Goal: Navigation & Orientation: Find specific page/section

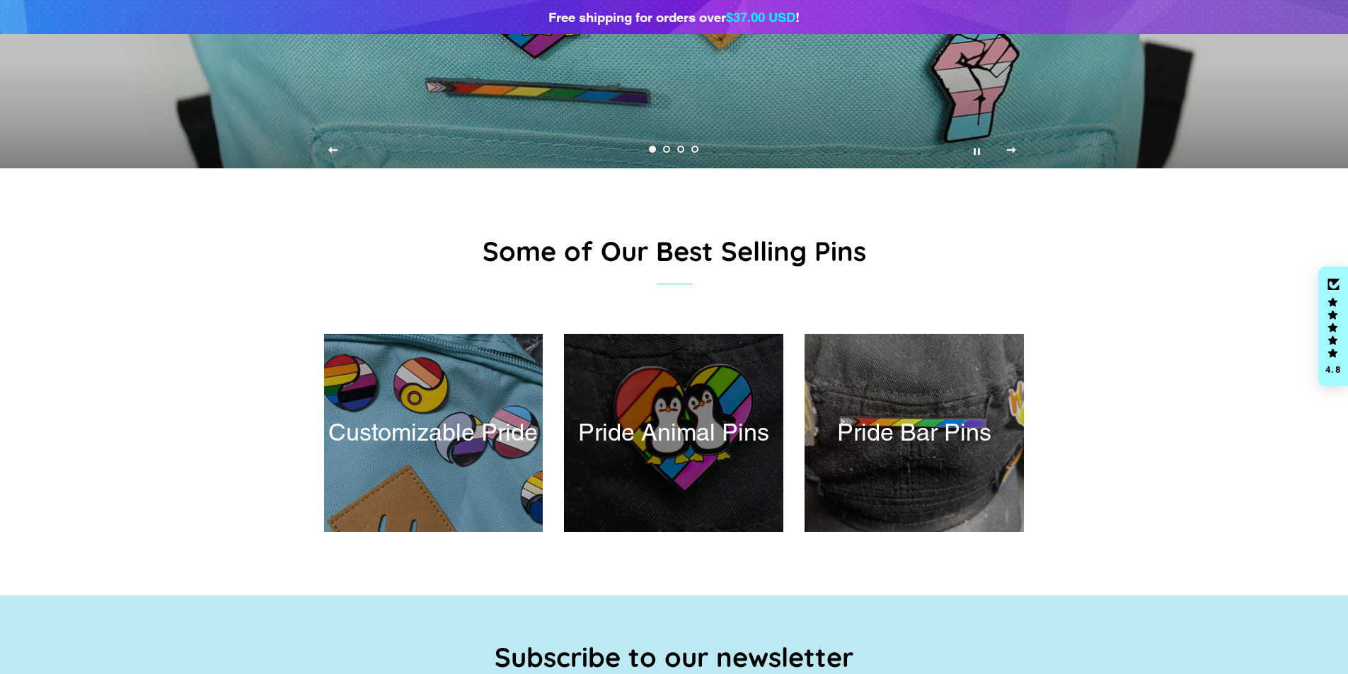
scroll to position [425, 0]
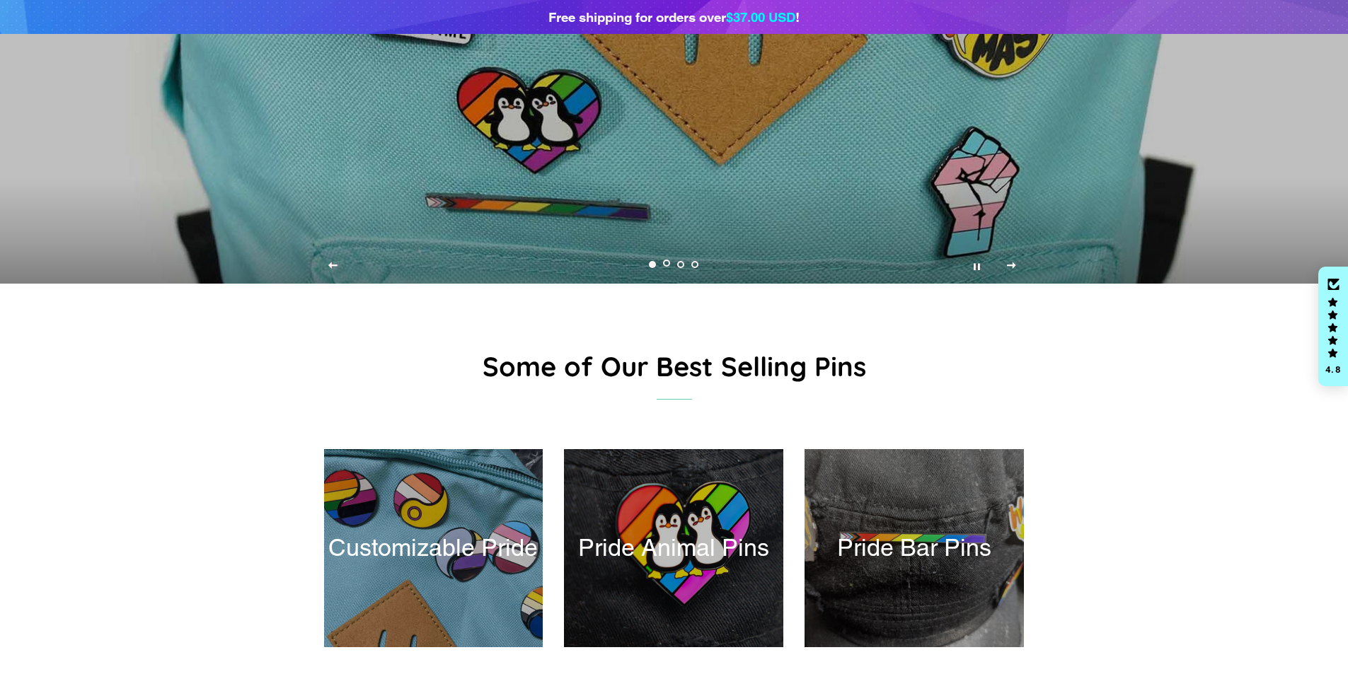
click at [661, 267] on link "Load slide 2" at bounding box center [667, 265] width 14 height 14
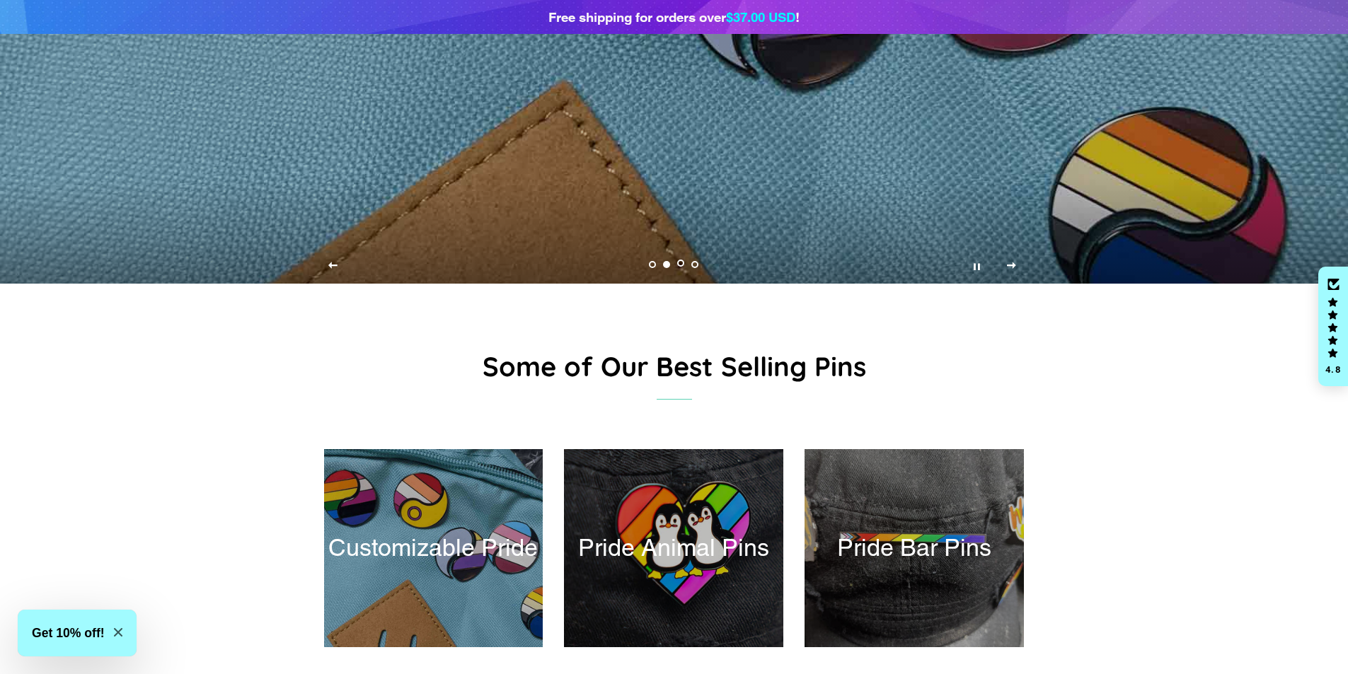
click at [684, 266] on link "Load slide 3" at bounding box center [681, 265] width 14 height 14
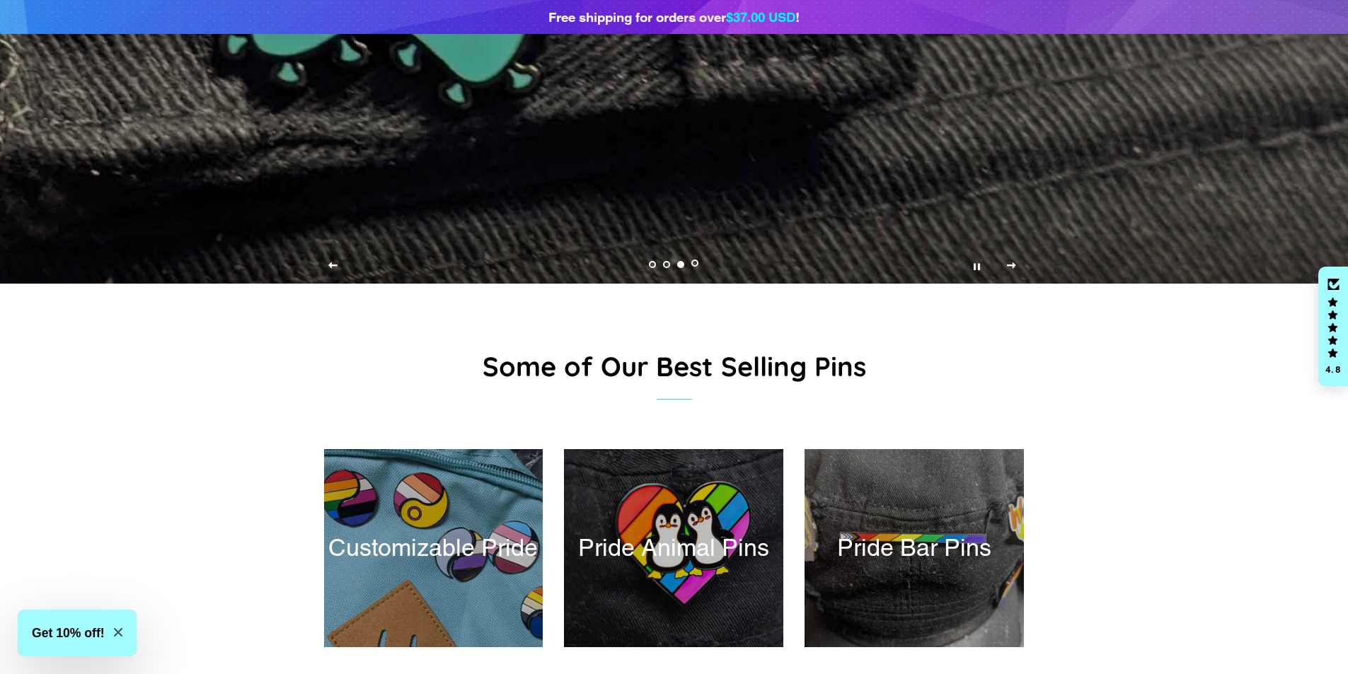
click at [700, 266] on link "Load slide 4" at bounding box center [695, 265] width 14 height 14
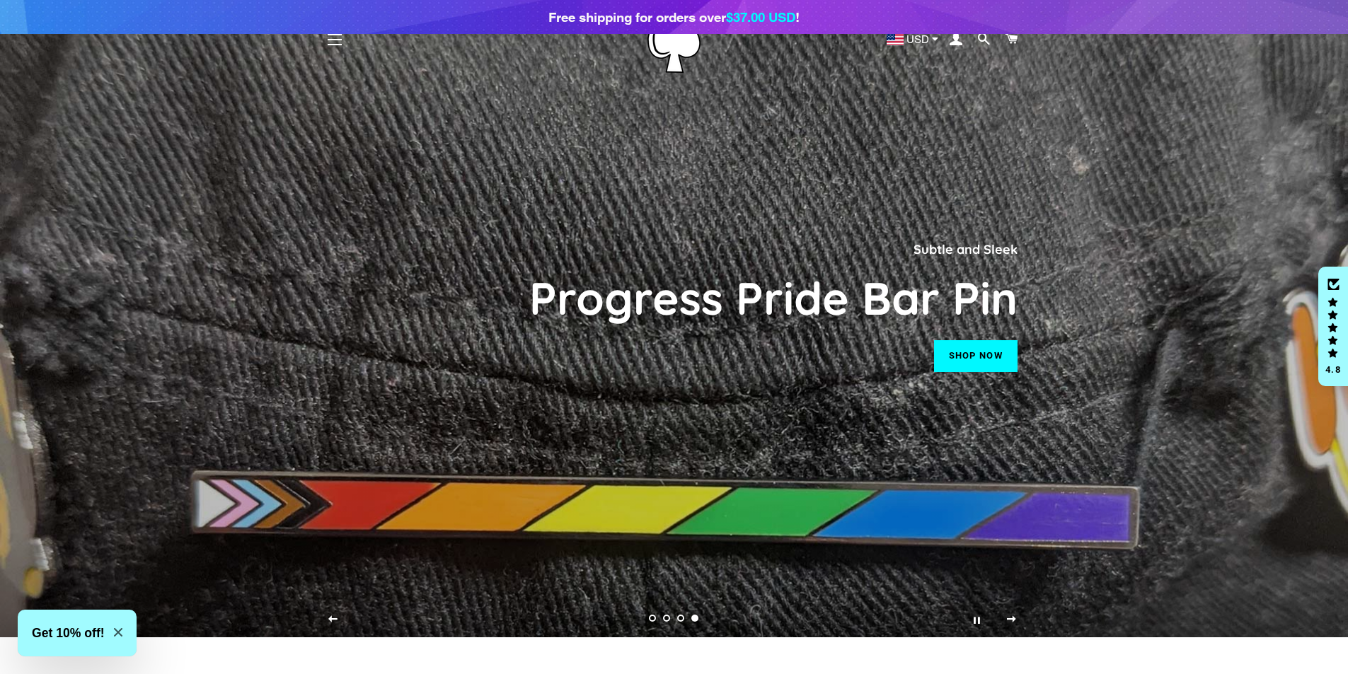
scroll to position [0, 0]
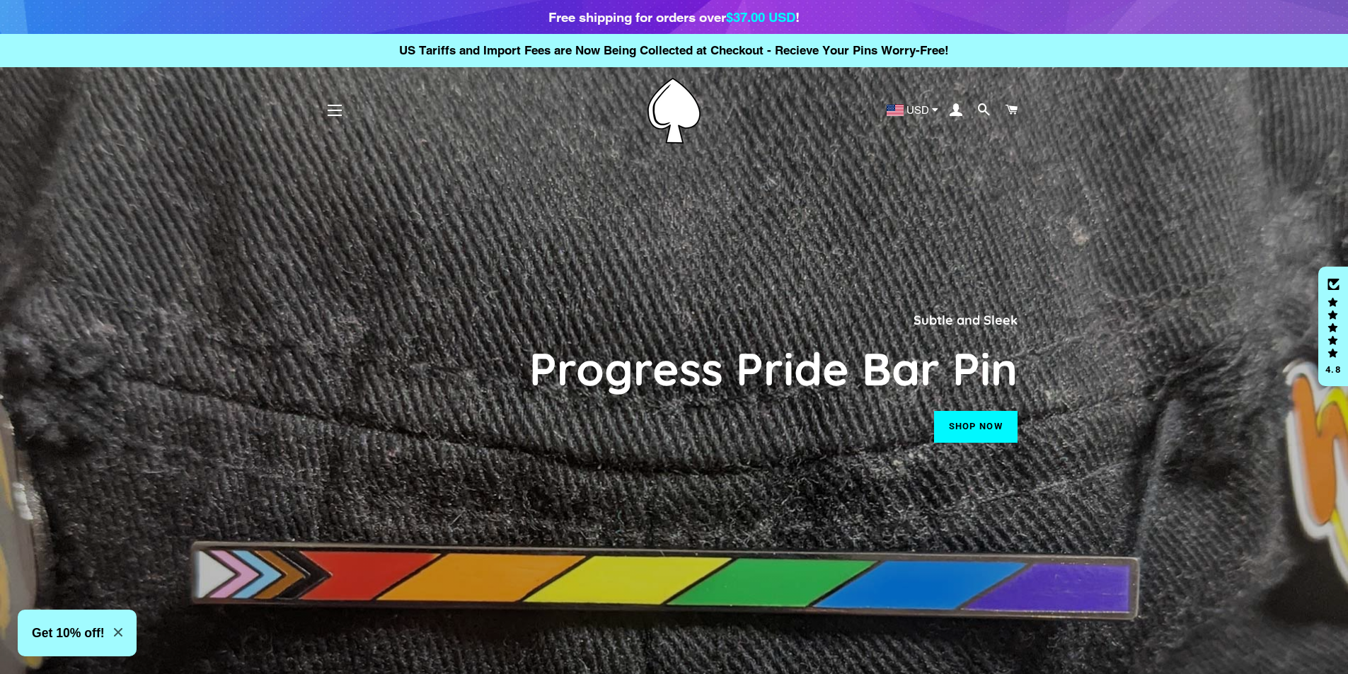
click at [674, 106] on img at bounding box center [673, 111] width 53 height 66
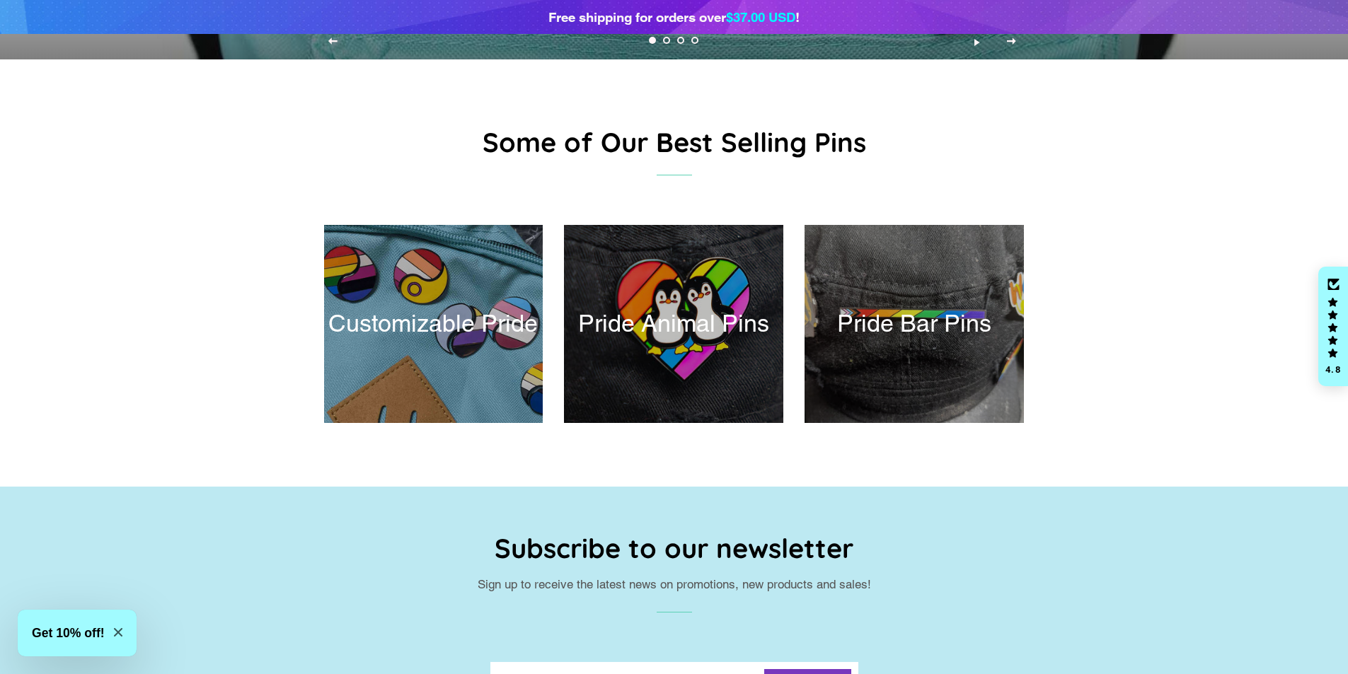
scroll to position [637, 0]
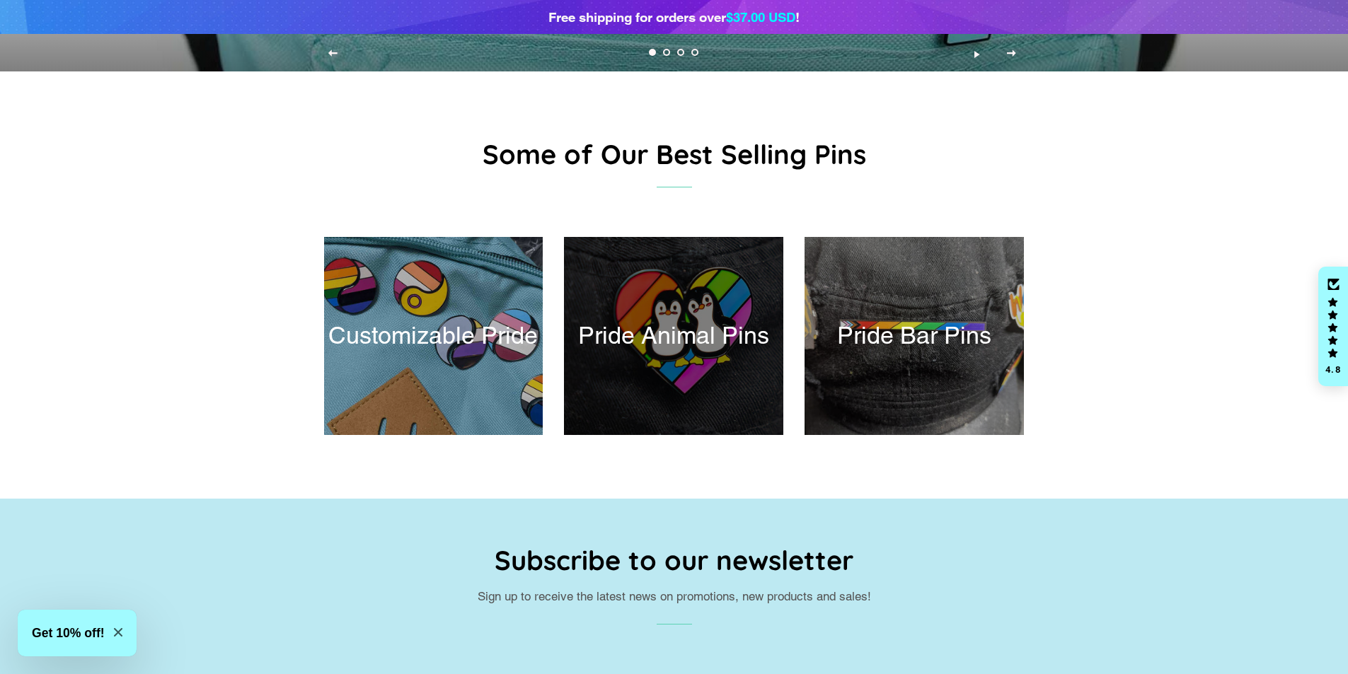
click at [694, 344] on div at bounding box center [674, 336] width 226 height 204
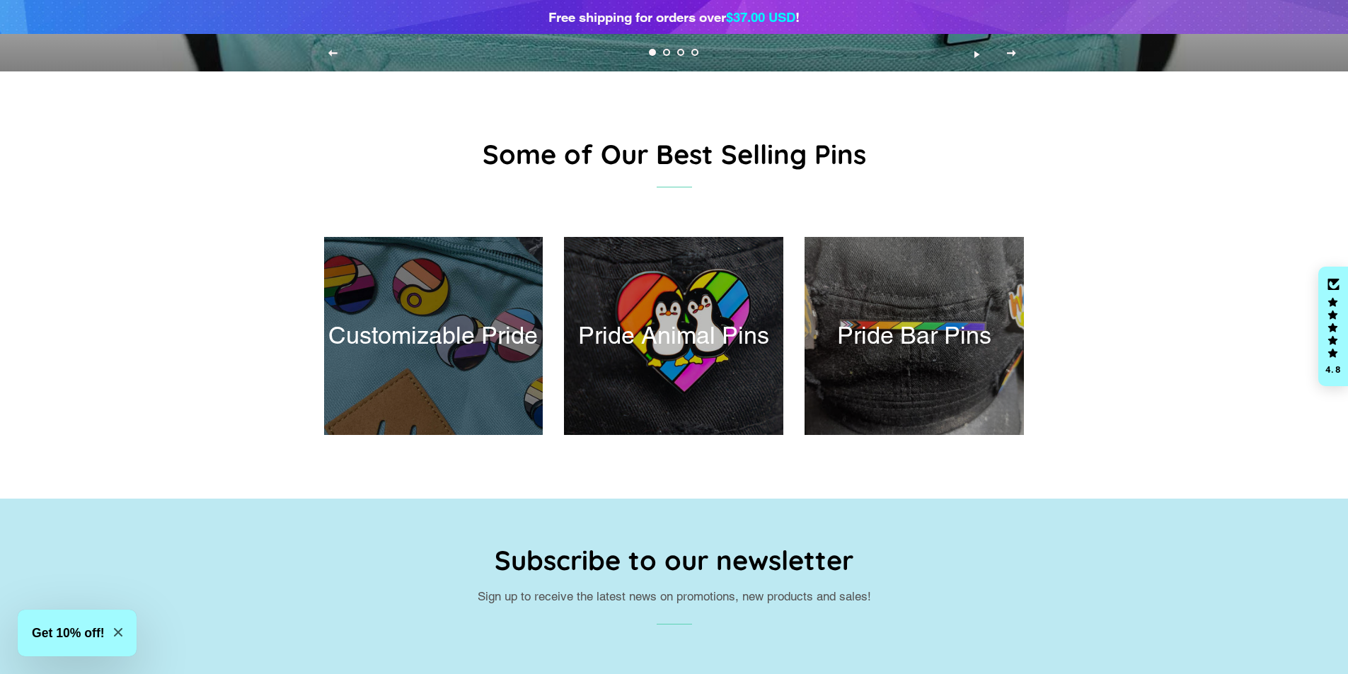
click at [507, 316] on div at bounding box center [434, 336] width 226 height 204
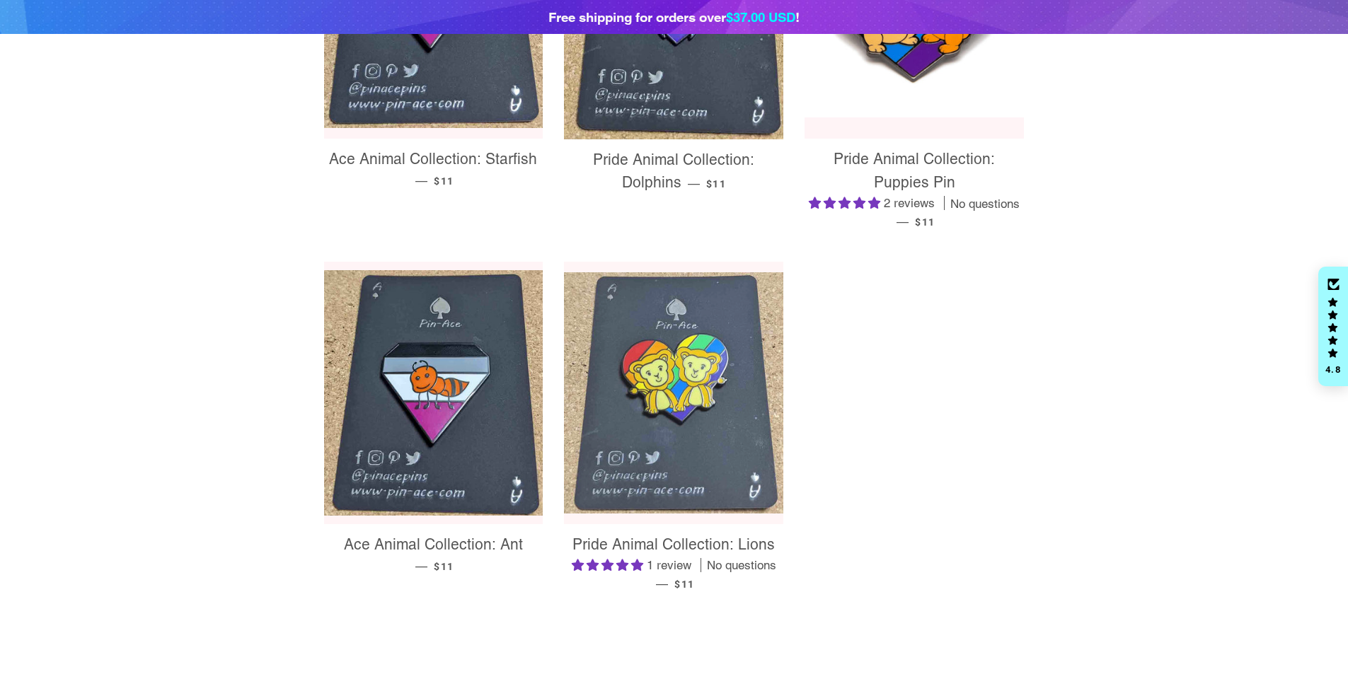
scroll to position [849, 0]
